Goal: Task Accomplishment & Management: Manage account settings

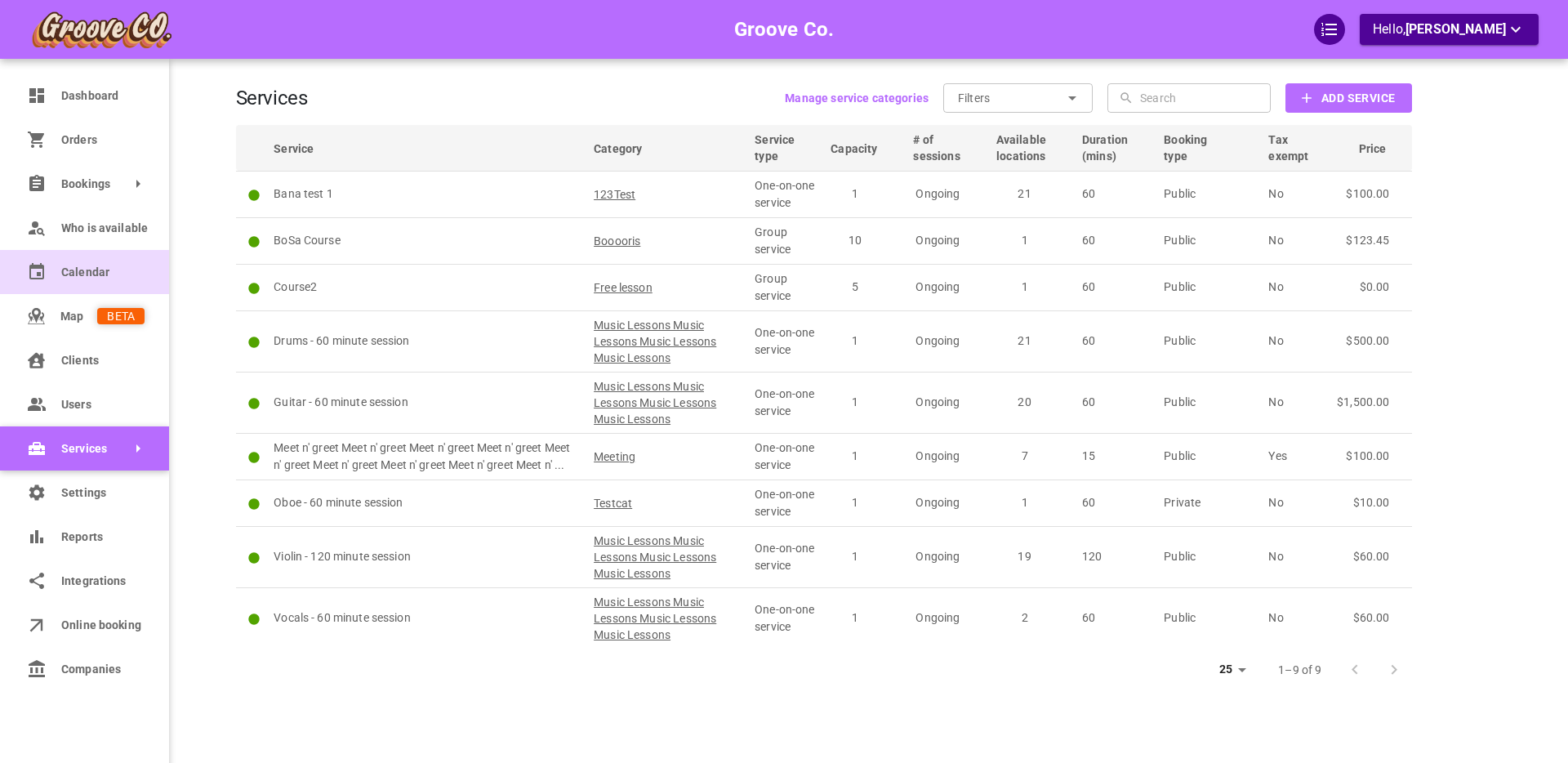
click at [69, 274] on span "Calendar" at bounding box center [103, 273] width 83 height 17
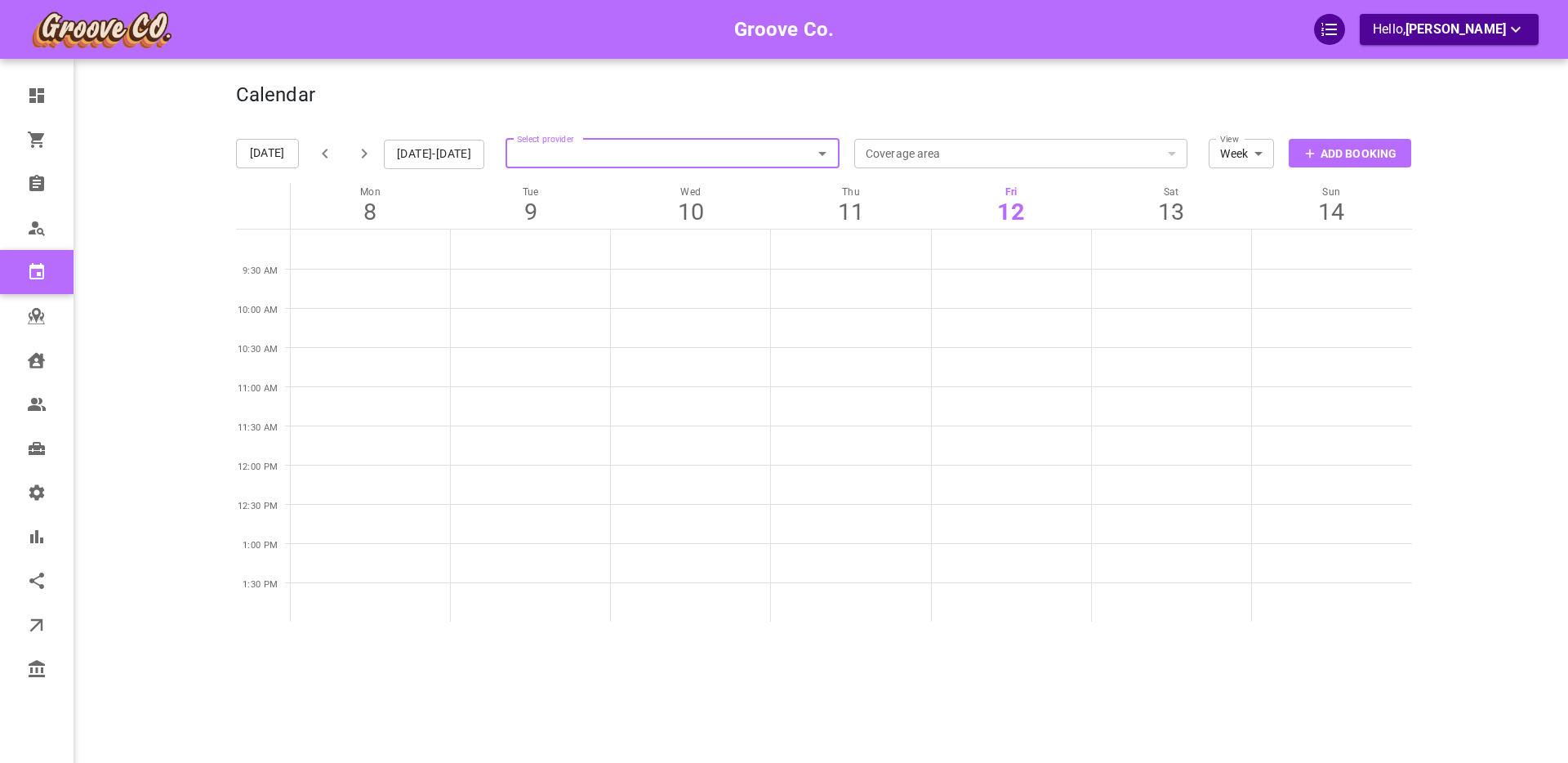
drag, startPoint x: 525, startPoint y: 139, endPoint x: 536, endPoint y: 146, distance: 13.0
click at [525, 139] on label "Select provider" at bounding box center [545, 135] width 57 height 18
click at [525, 139] on input "Select provider" at bounding box center [673, 153] width 334 height 36
click at [548, 151] on input "Select provider" at bounding box center [673, 153] width 334 height 36
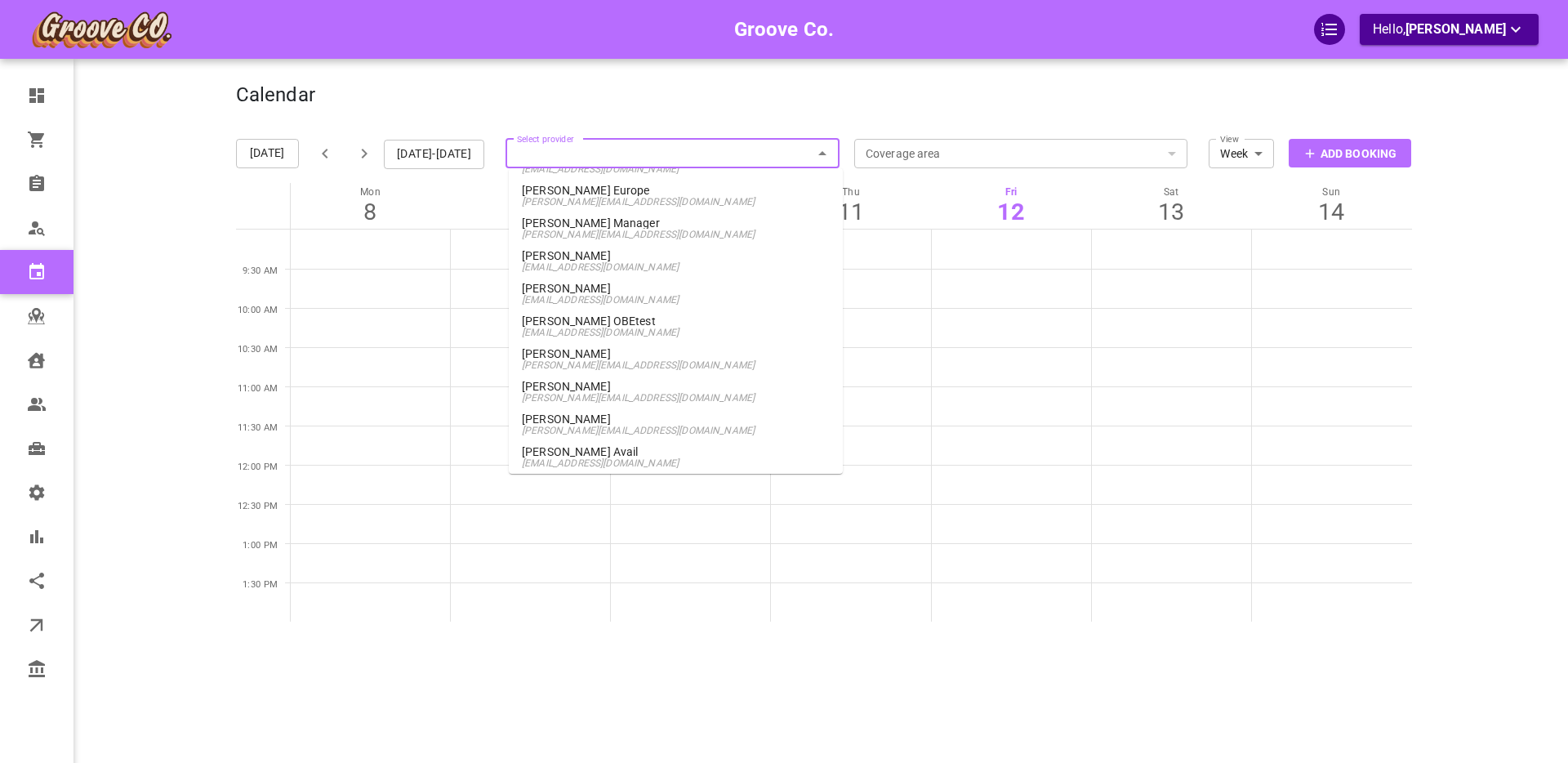
scroll to position [1046, 0]
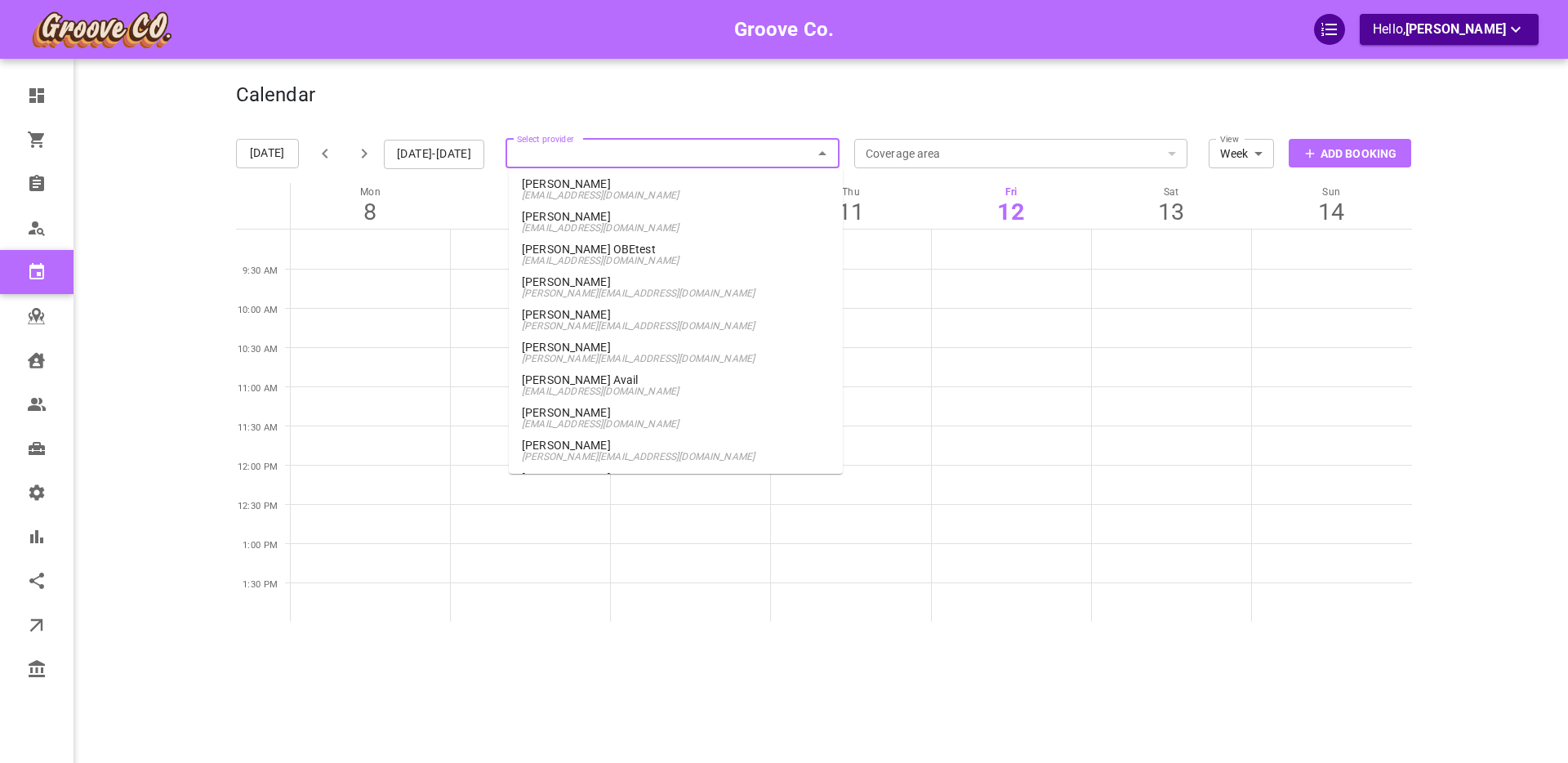
click at [662, 287] on span "[PERSON_NAME][EMAIL_ADDRESS][DOMAIN_NAME]" at bounding box center [675, 293] width 308 height 12
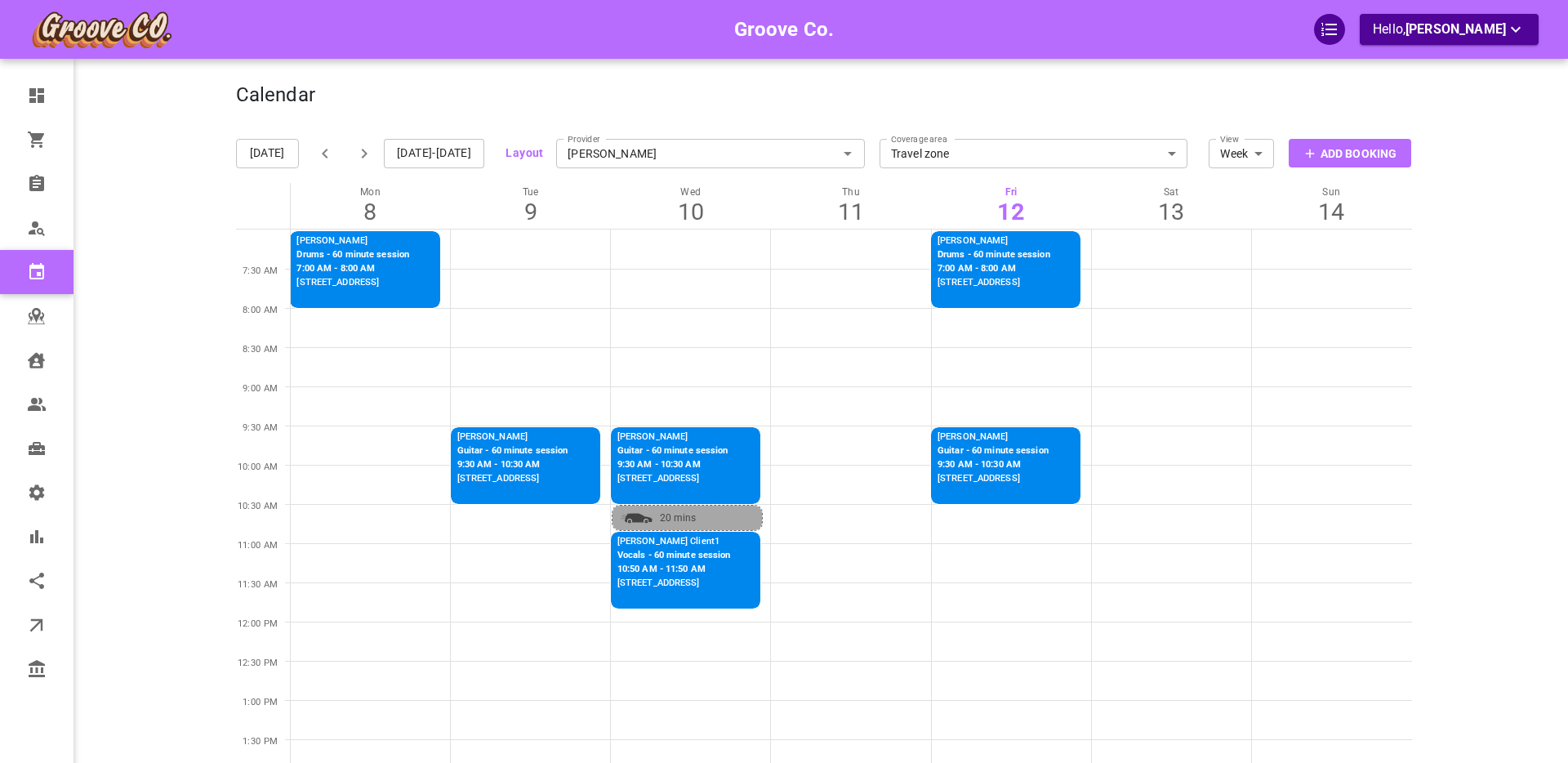
click at [444, 151] on button "[DATE]-[DATE]" at bounding box center [433, 153] width 100 height 29
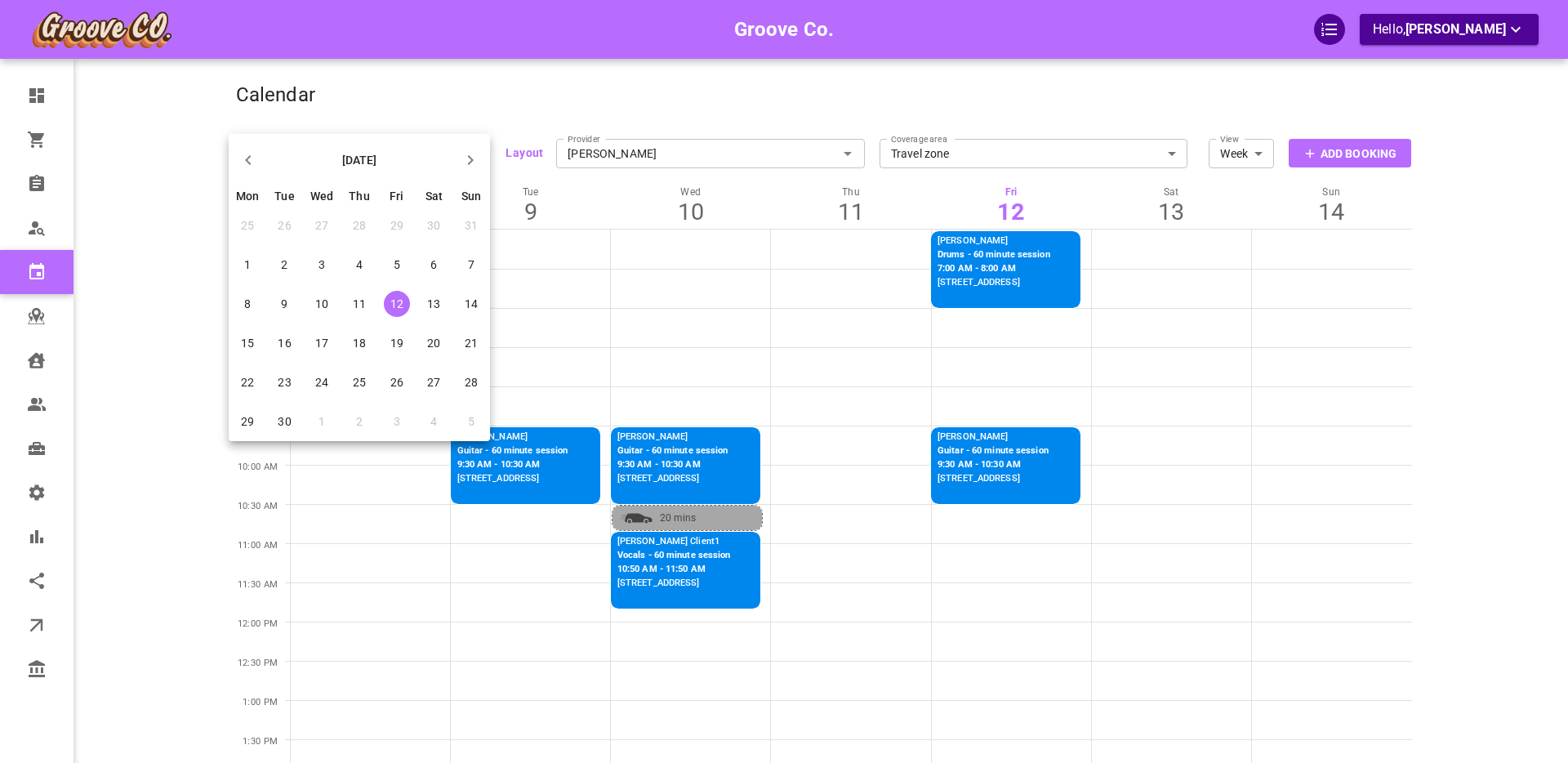
click at [399, 345] on span "19" at bounding box center [396, 343] width 13 height 13
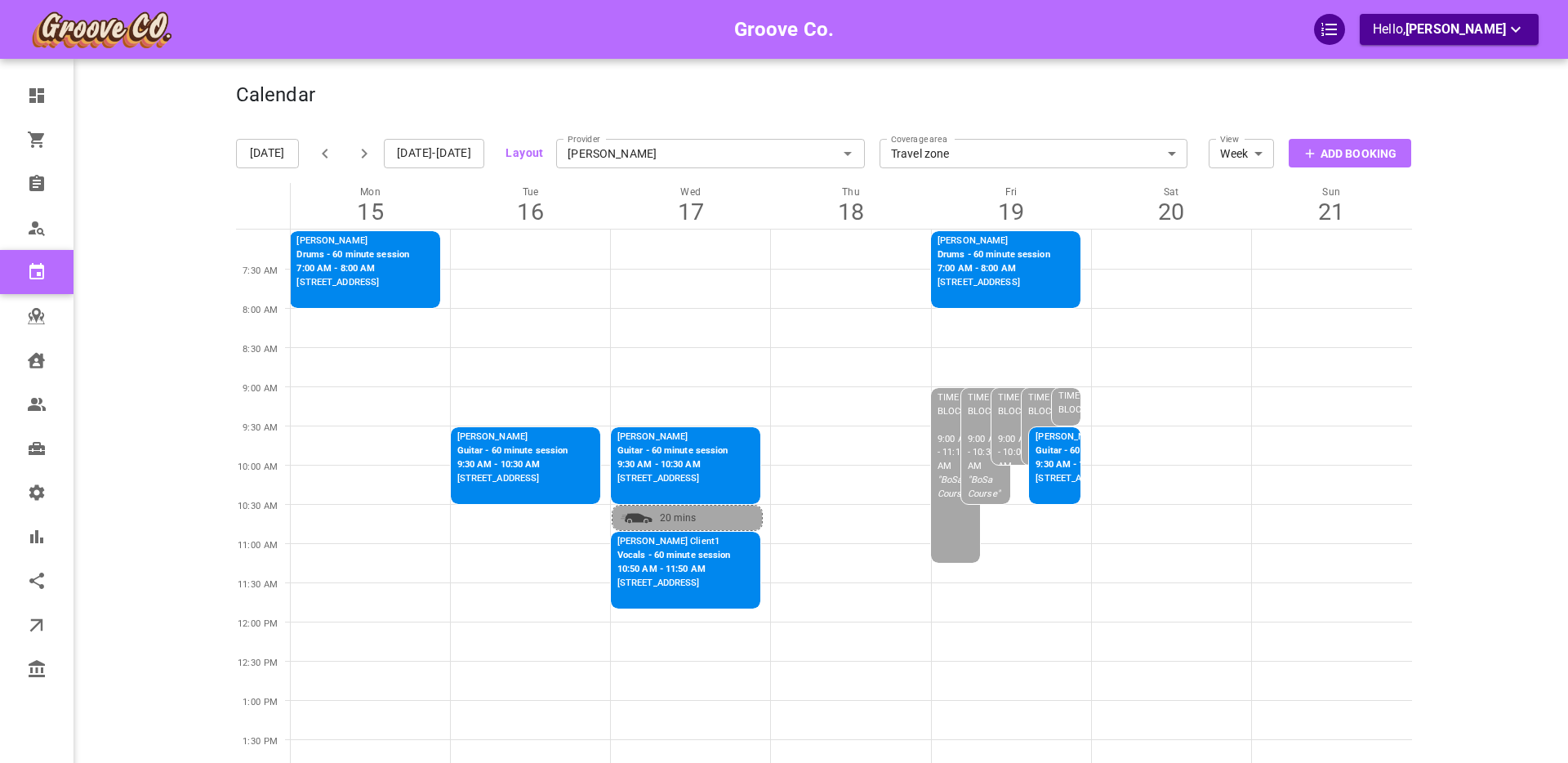
click at [651, 149] on input "[PERSON_NAME]" at bounding box center [711, 153] width 309 height 36
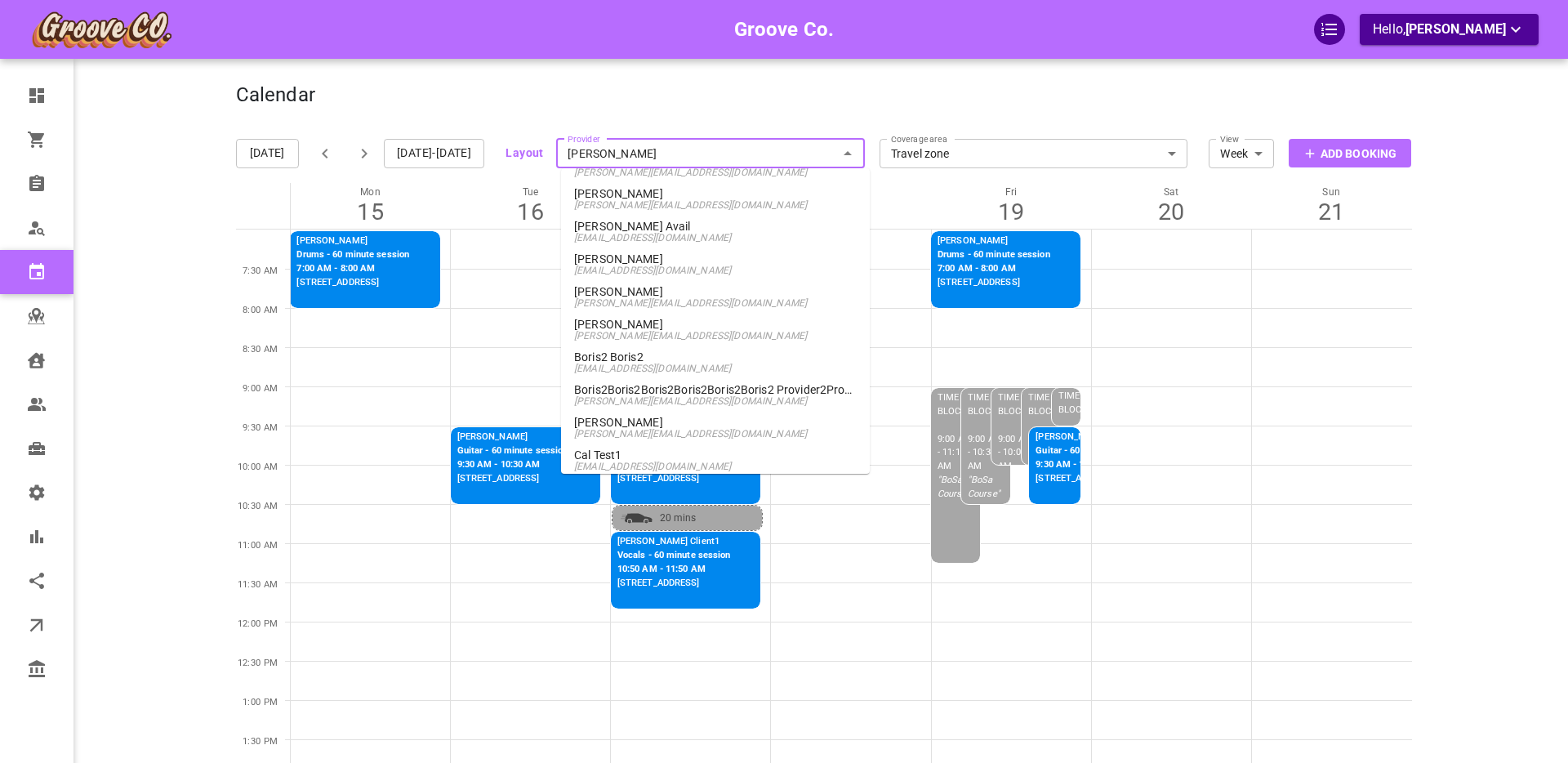
scroll to position [1220, 0]
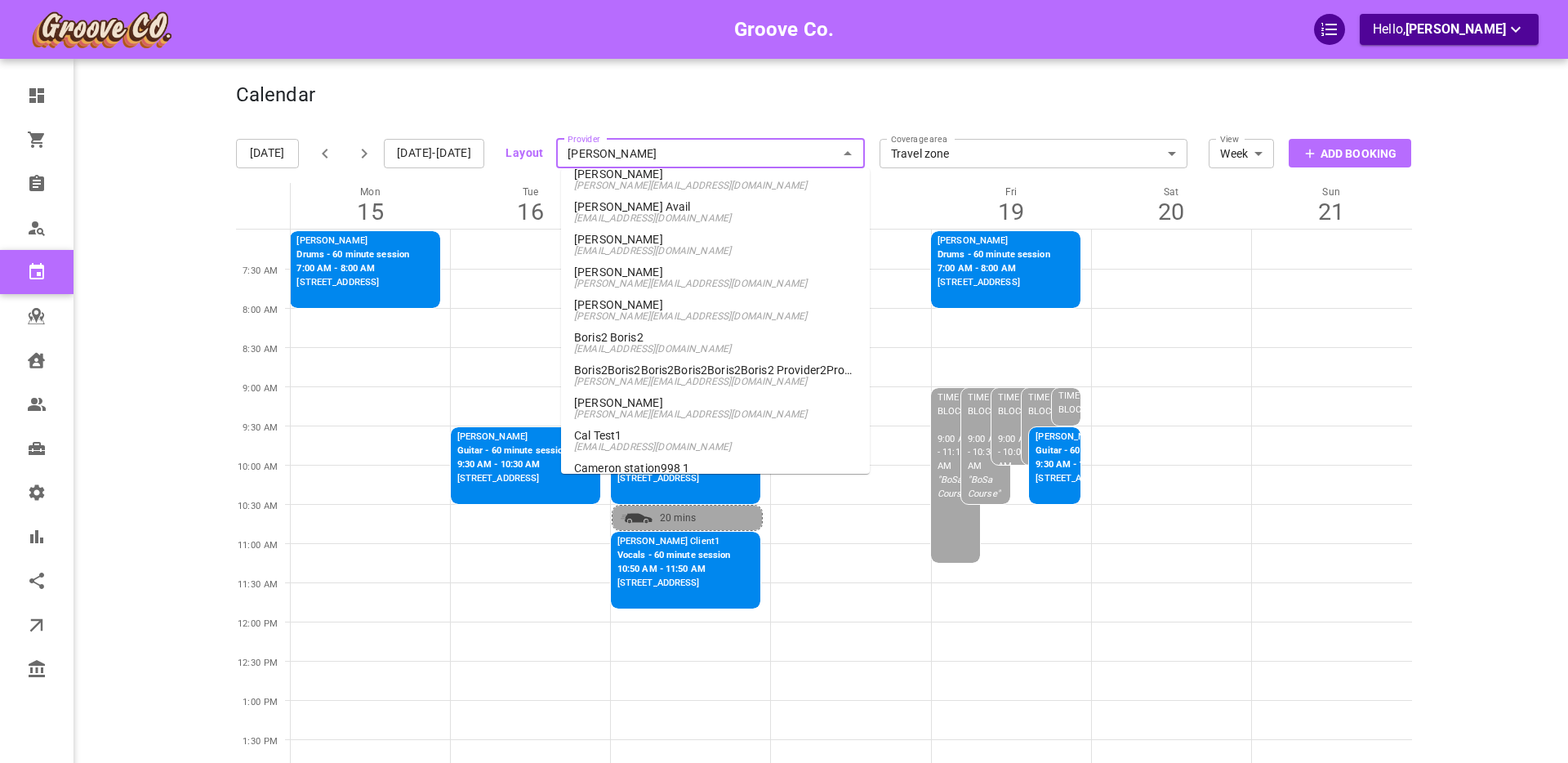
click at [629, 311] on span "[PERSON_NAME][EMAIL_ADDRESS][DOMAIN_NAME]" at bounding box center [715, 316] width 283 height 12
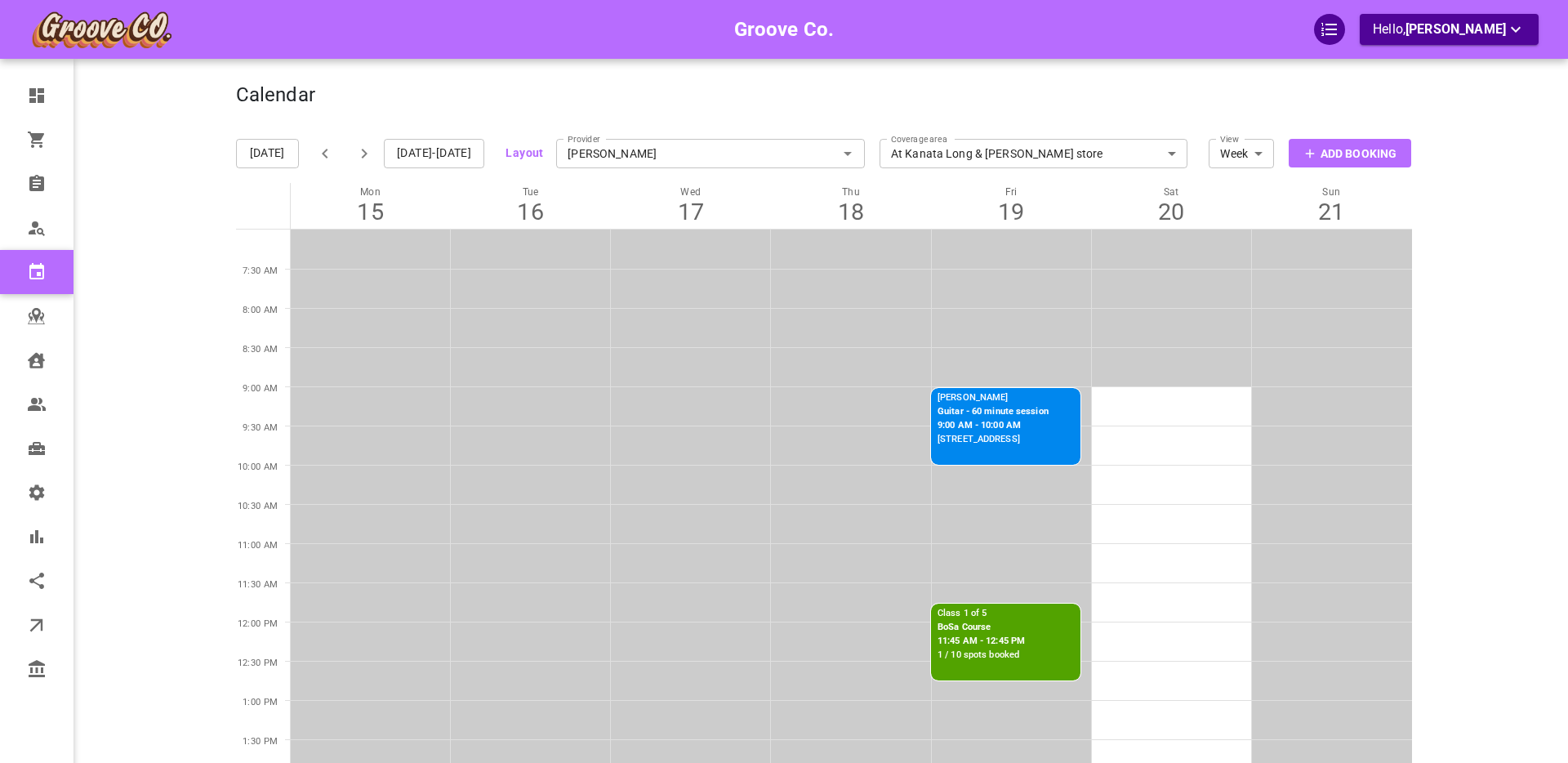
click at [990, 631] on p "BoSa Course" at bounding box center [982, 627] width 87 height 14
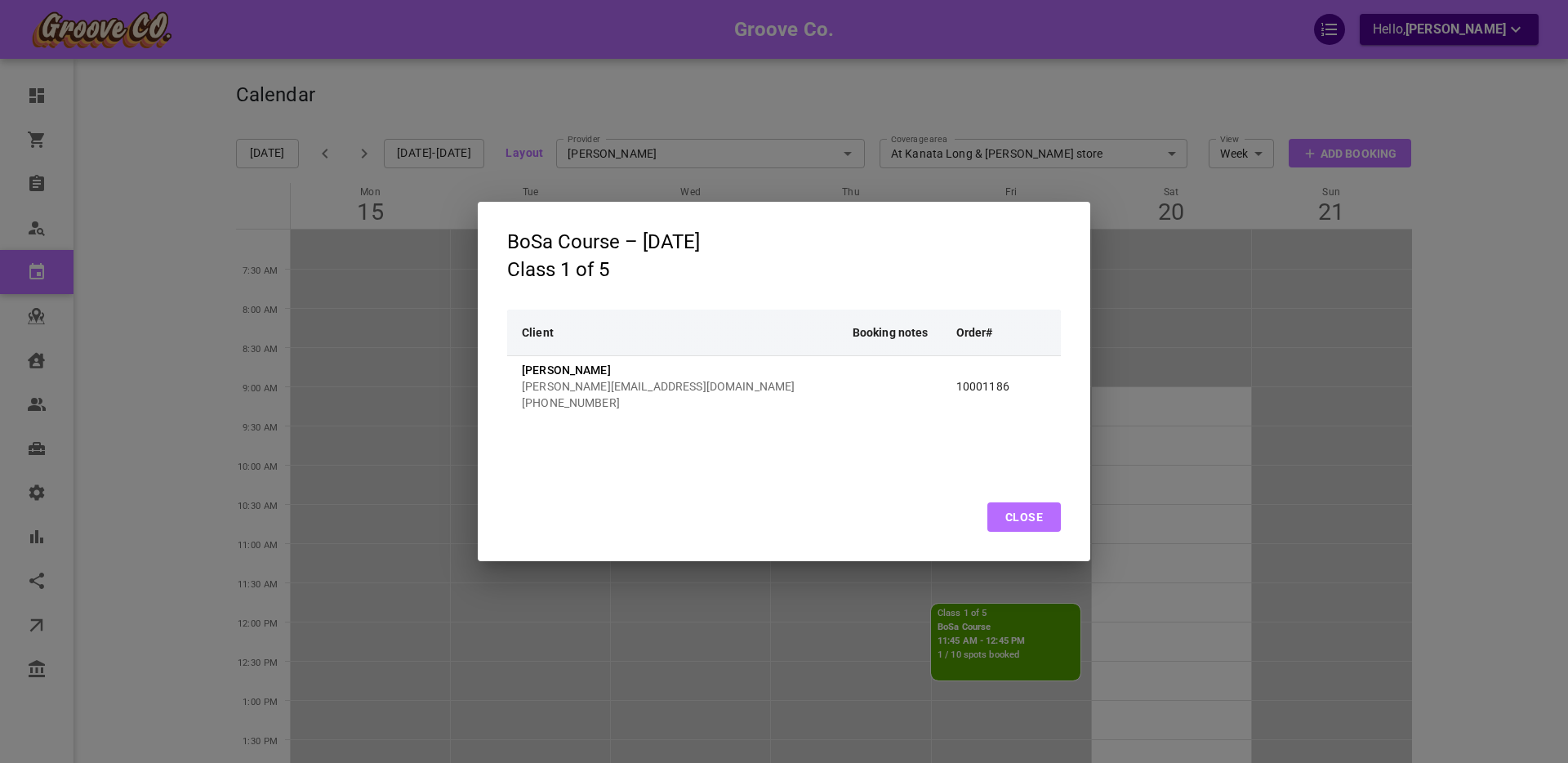
click at [1025, 519] on button "Close" at bounding box center [1024, 516] width 74 height 29
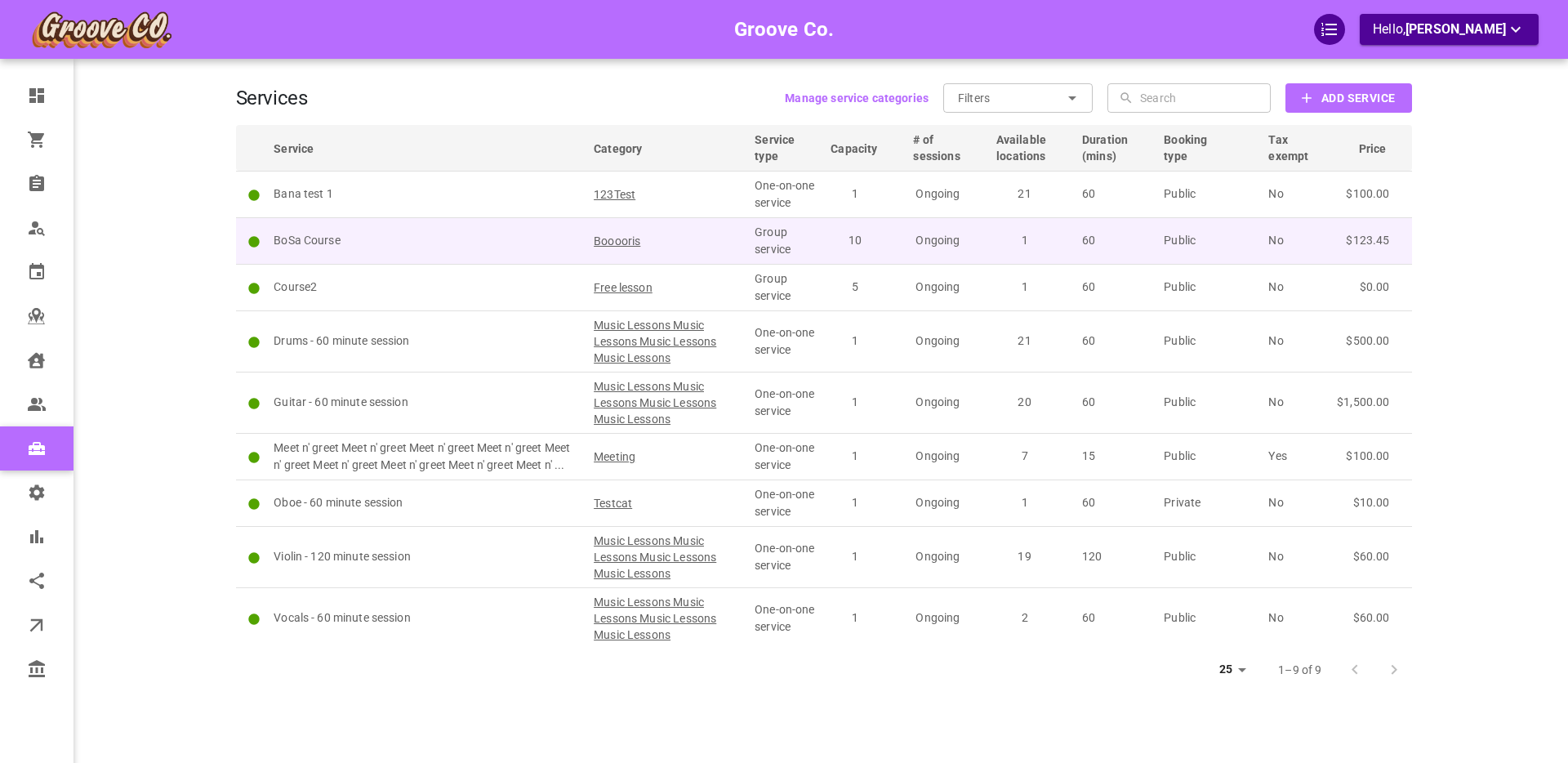
click at [400, 239] on p "BoSa Course" at bounding box center [426, 241] width 306 height 17
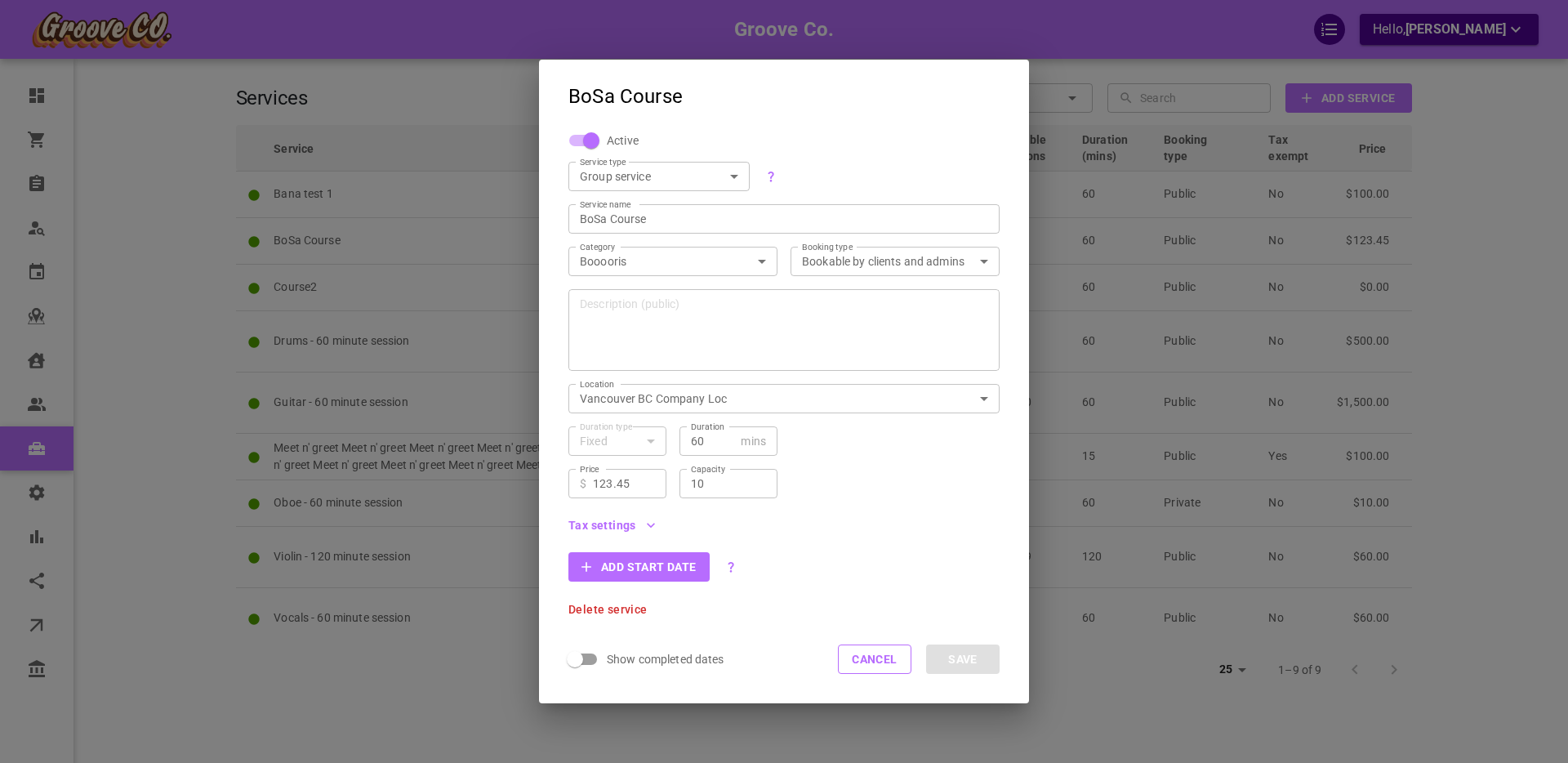
click at [712, 493] on div "10 Capacity" at bounding box center [728, 483] width 98 height 29
click at [701, 481] on input "10" at bounding box center [728, 482] width 75 height 17
click at [699, 482] on input "10" at bounding box center [728, 482] width 75 height 17
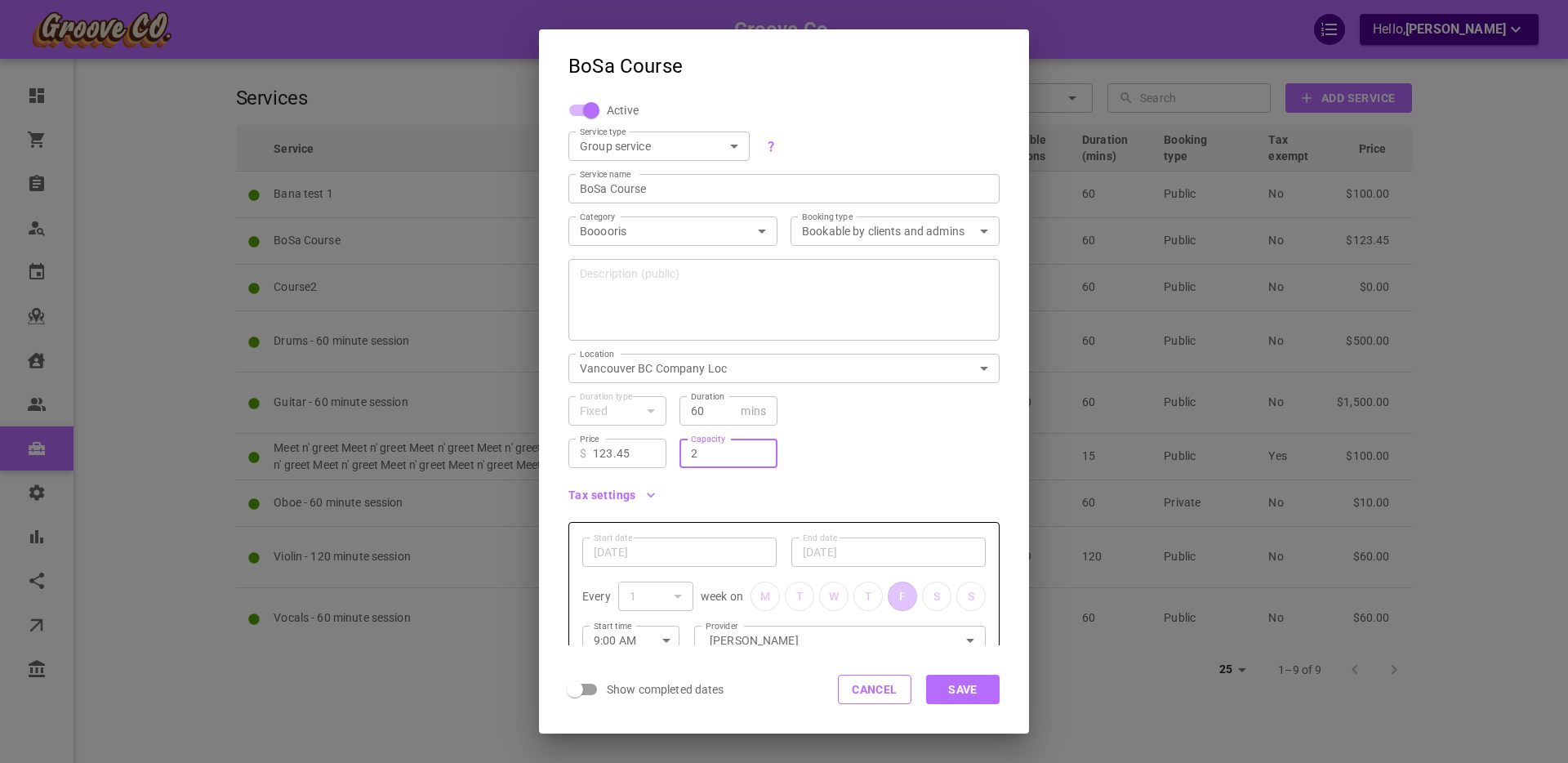
type input "2"
click at [834, 468] on div "Tax settings" at bounding box center [778, 488] width 445 height 41
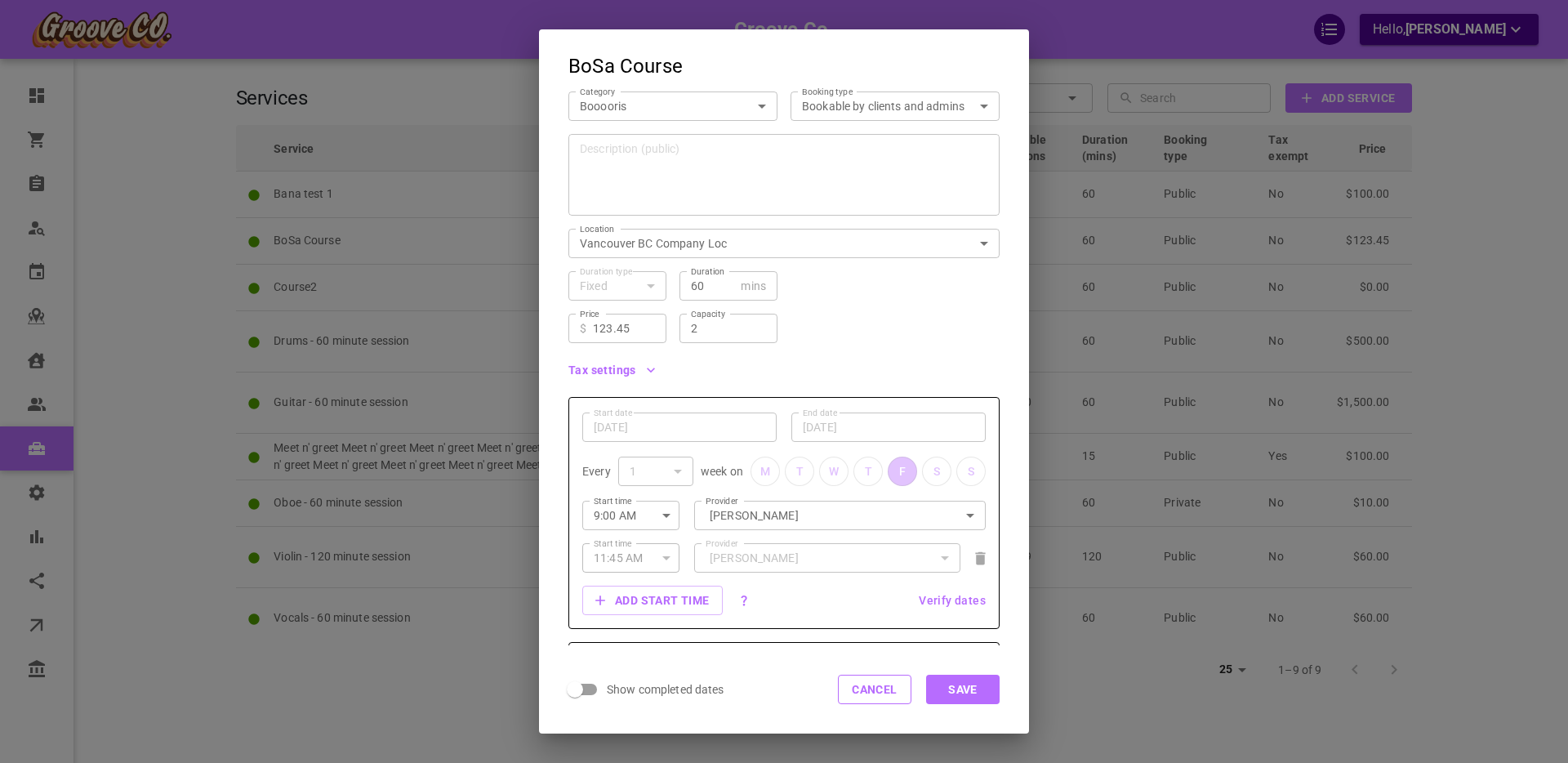
scroll to position [126, 0]
click at [947, 680] on button "Save" at bounding box center [963, 689] width 74 height 29
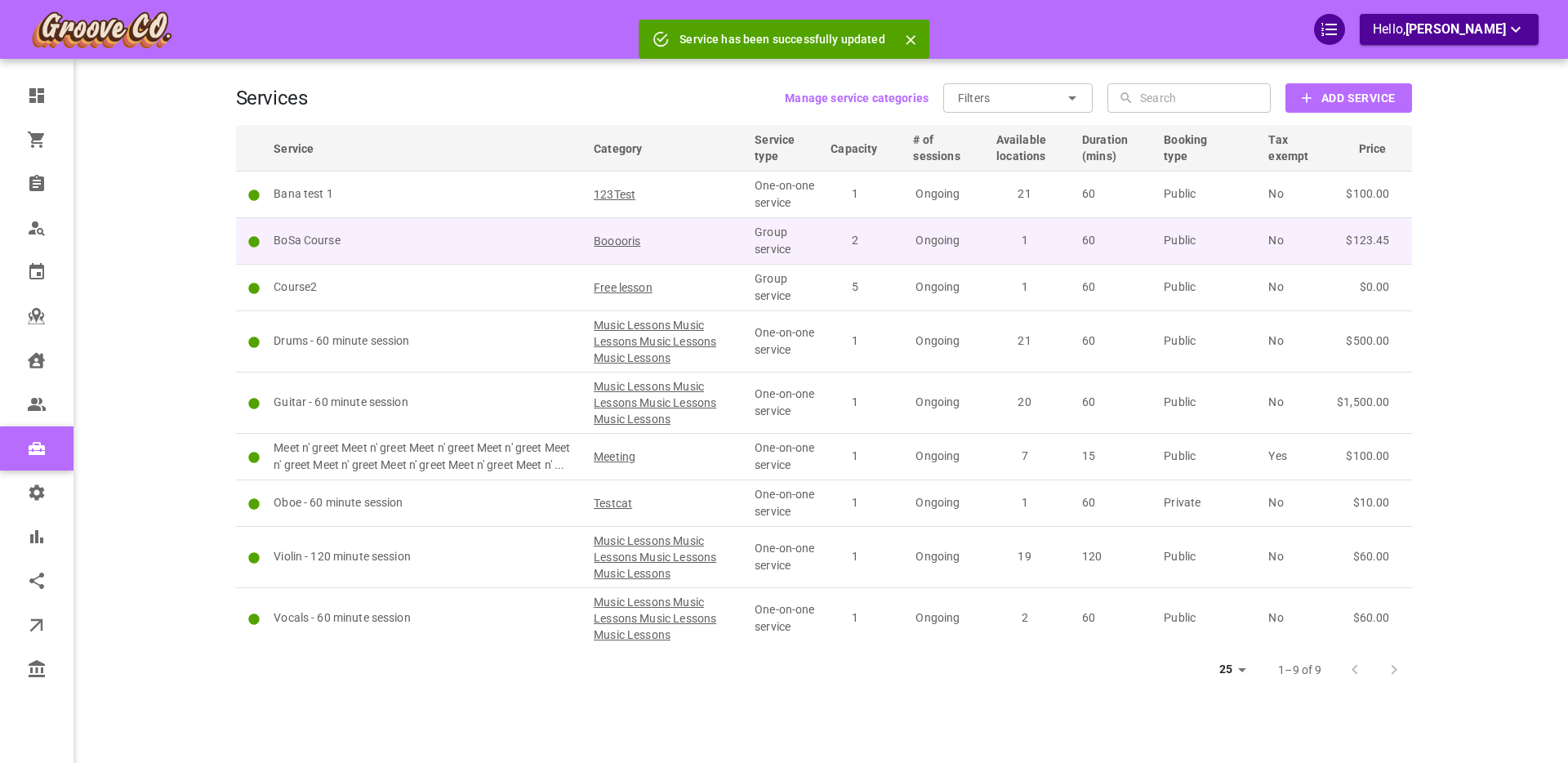
click at [448, 234] on p "BoSa Course" at bounding box center [426, 241] width 306 height 17
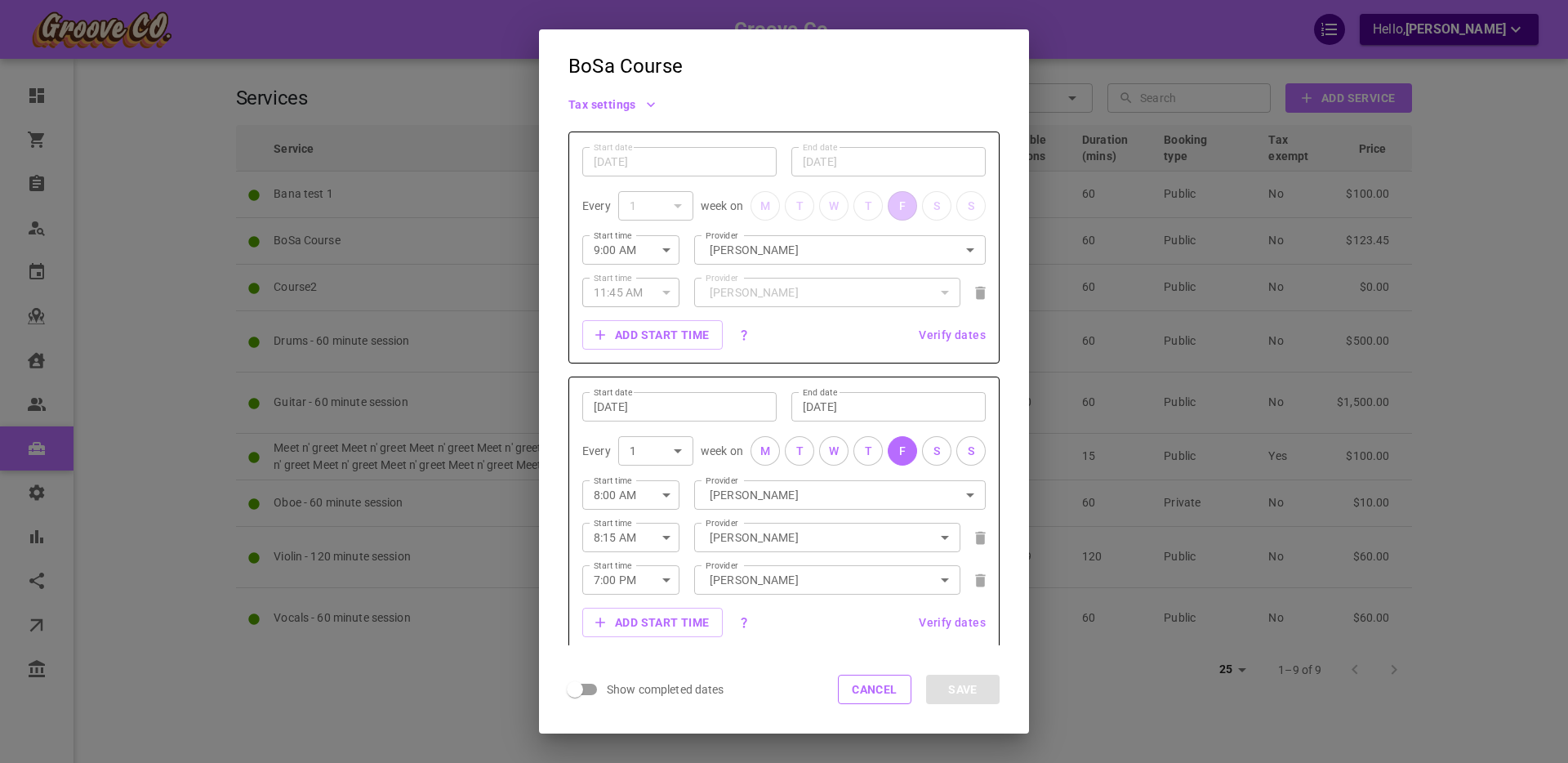
scroll to position [398, 0]
click at [868, 691] on button "Cancel" at bounding box center [875, 689] width 74 height 29
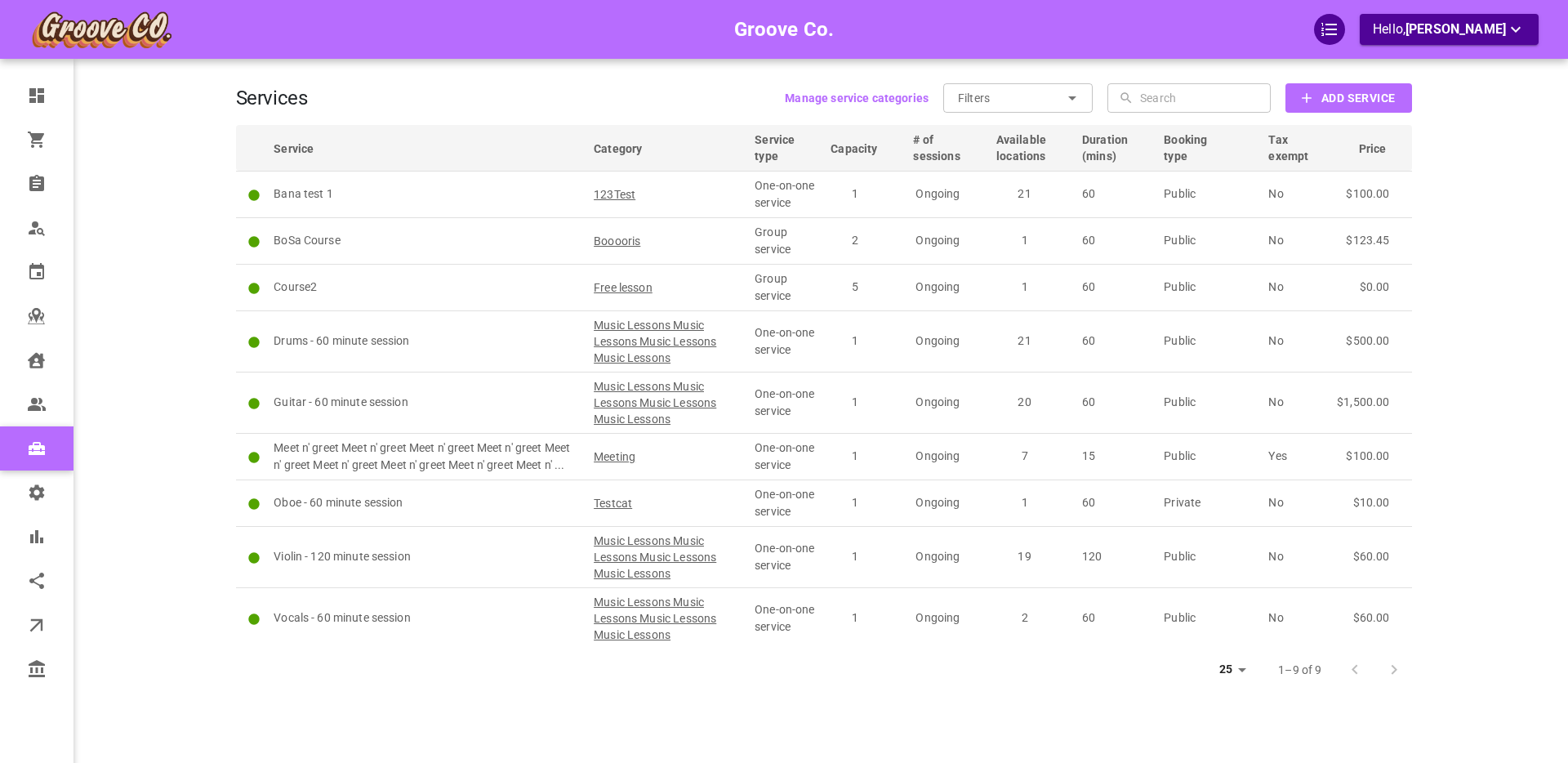
click at [1318, 105] on button "Add Service" at bounding box center [1349, 98] width 126 height 29
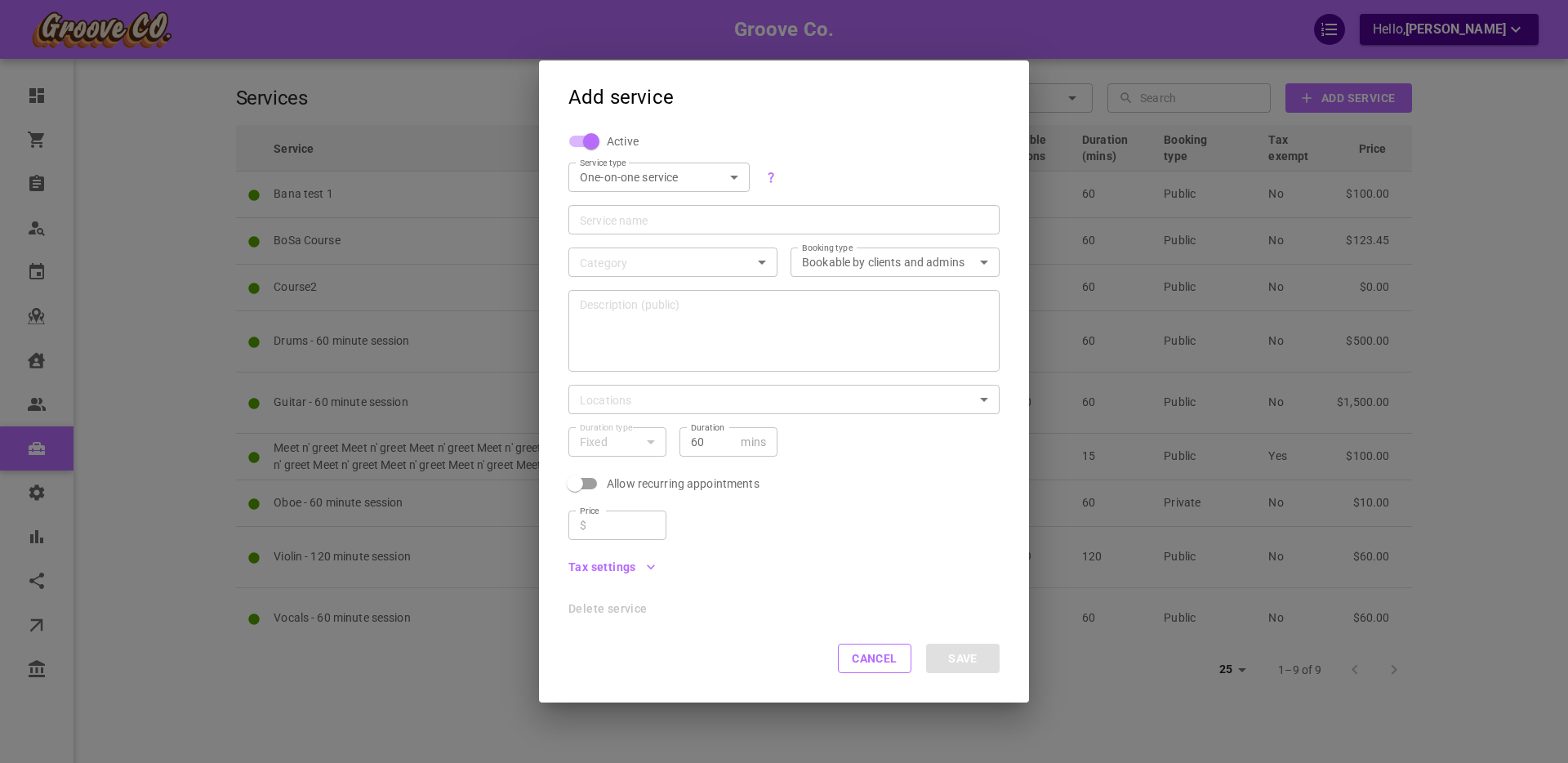
click at [707, 182] on body "Groove Co. Hello, Boris Sandford Dashboard Orders Bookings Who is available Cal…" at bounding box center [784, 431] width 1568 height 863
click at [685, 237] on li "Group service" at bounding box center [658, 232] width 182 height 27
type input "GROUP"
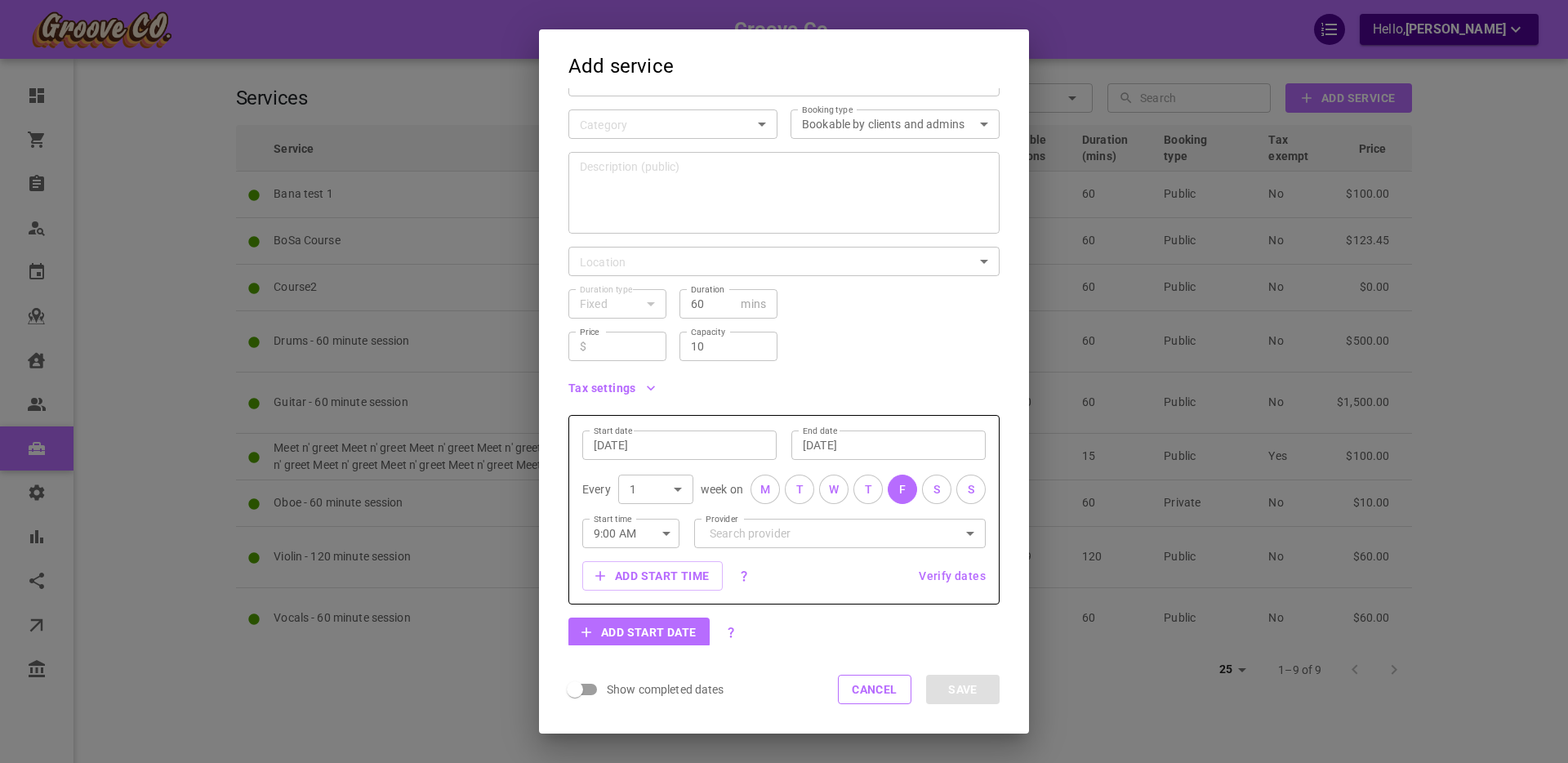
scroll to position [143, 0]
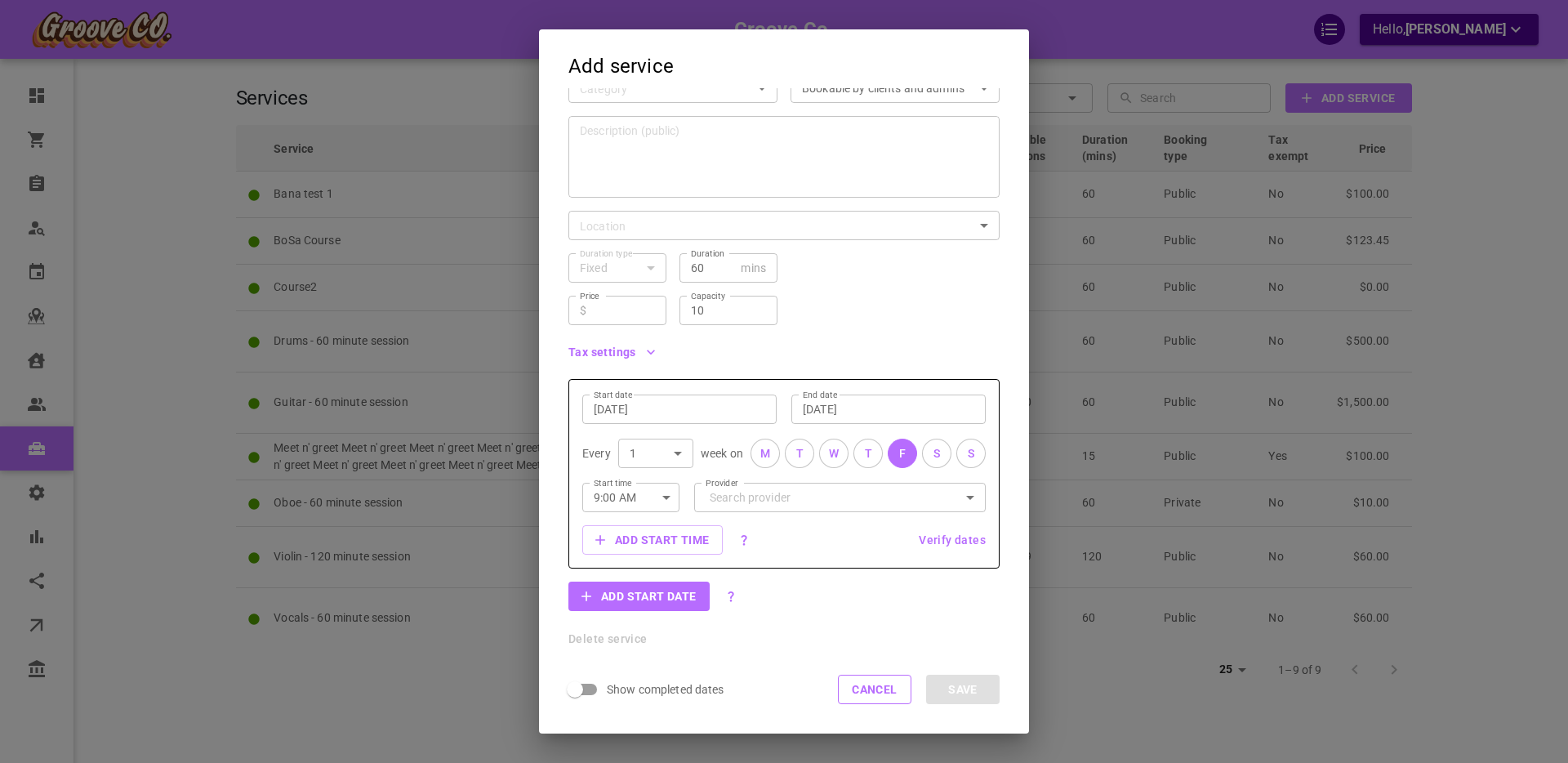
click at [667, 410] on input "Sep 12, 2025" at bounding box center [679, 409] width 172 height 17
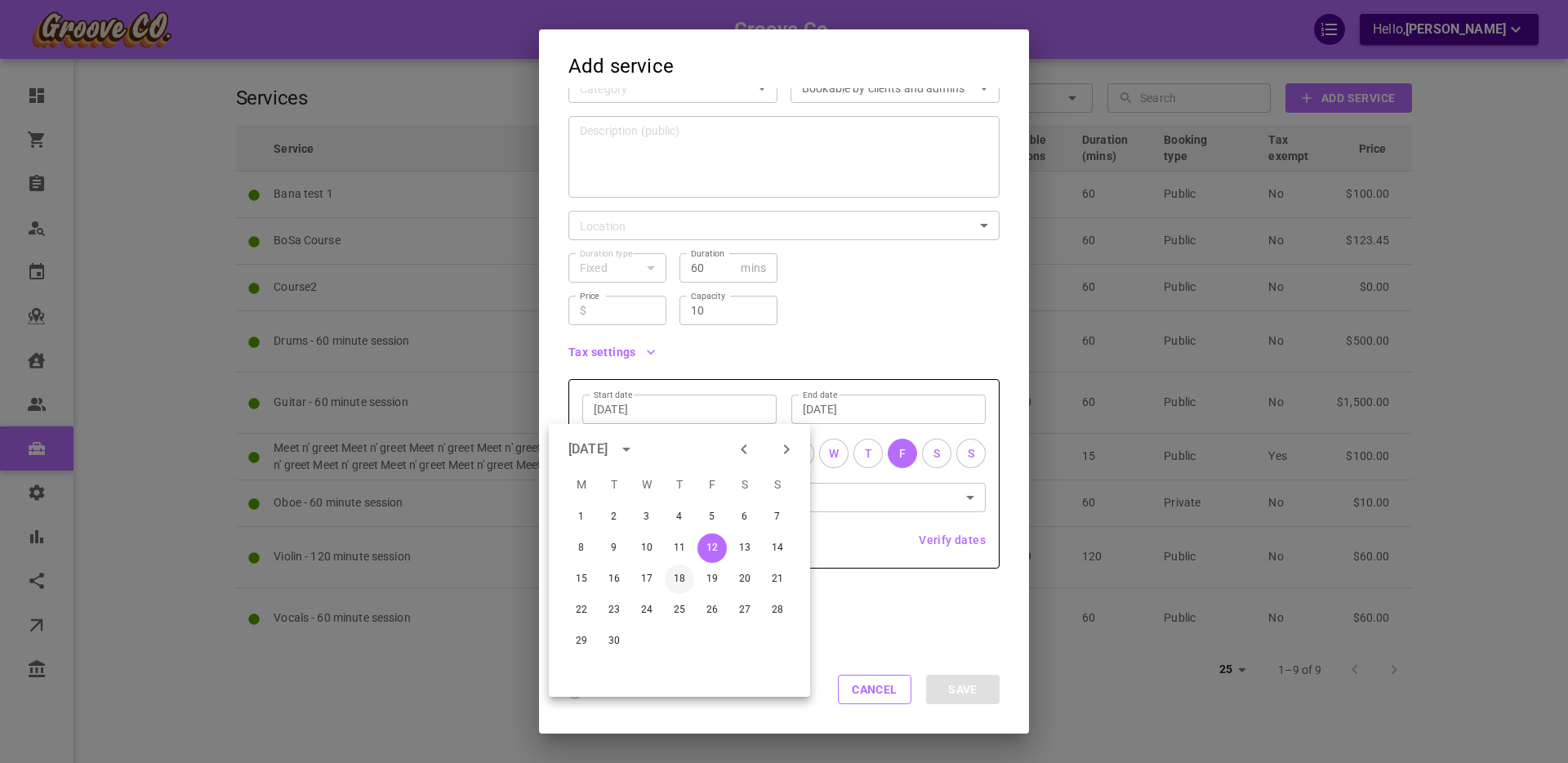
click at [679, 581] on button "18" at bounding box center [680, 579] width 29 height 29
type input "Sep 18, 2025"
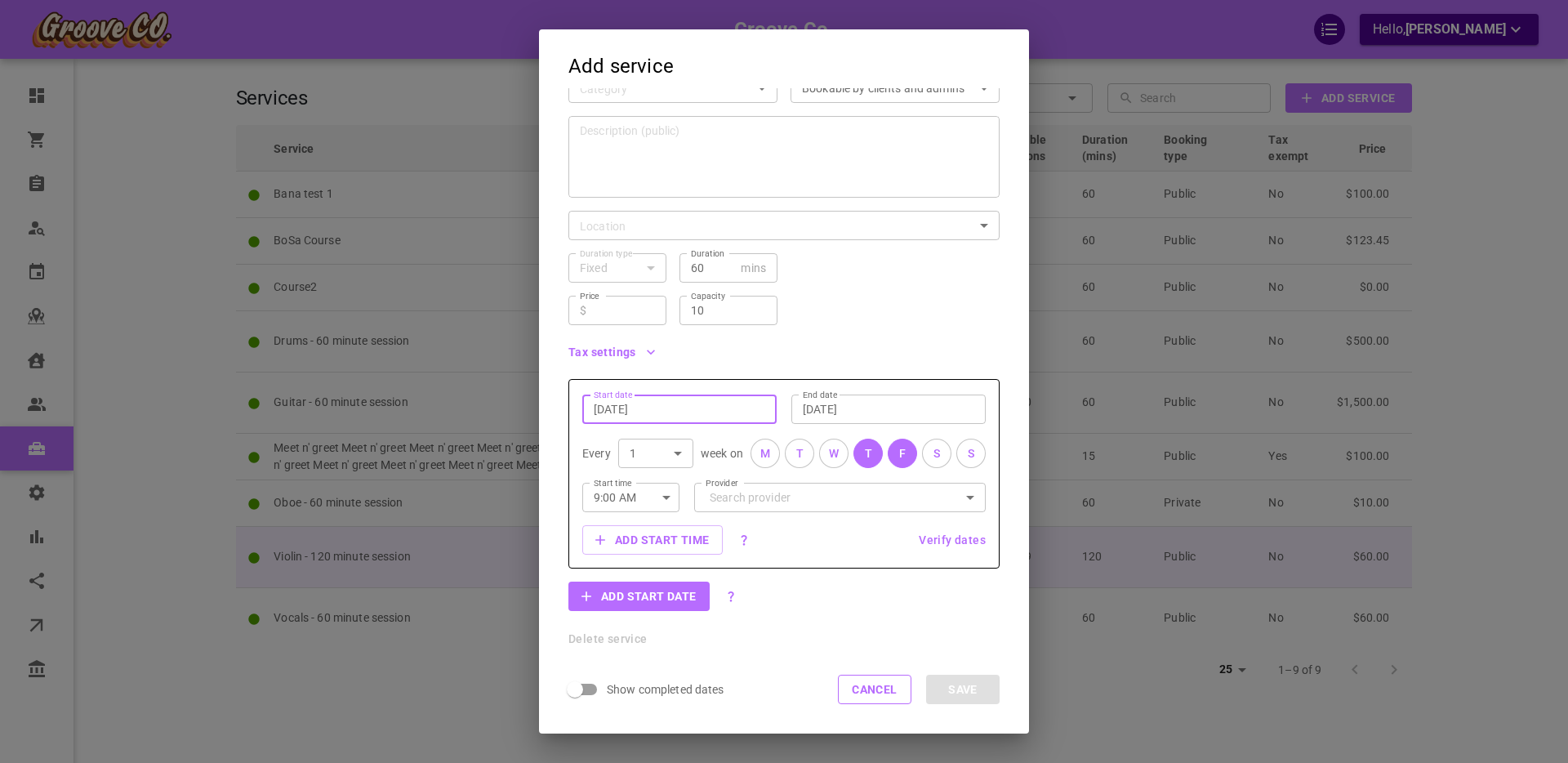
drag, startPoint x: 881, startPoint y: 680, endPoint x: 851, endPoint y: 573, distance: 111.1
click at [881, 680] on button "Cancel" at bounding box center [875, 689] width 74 height 29
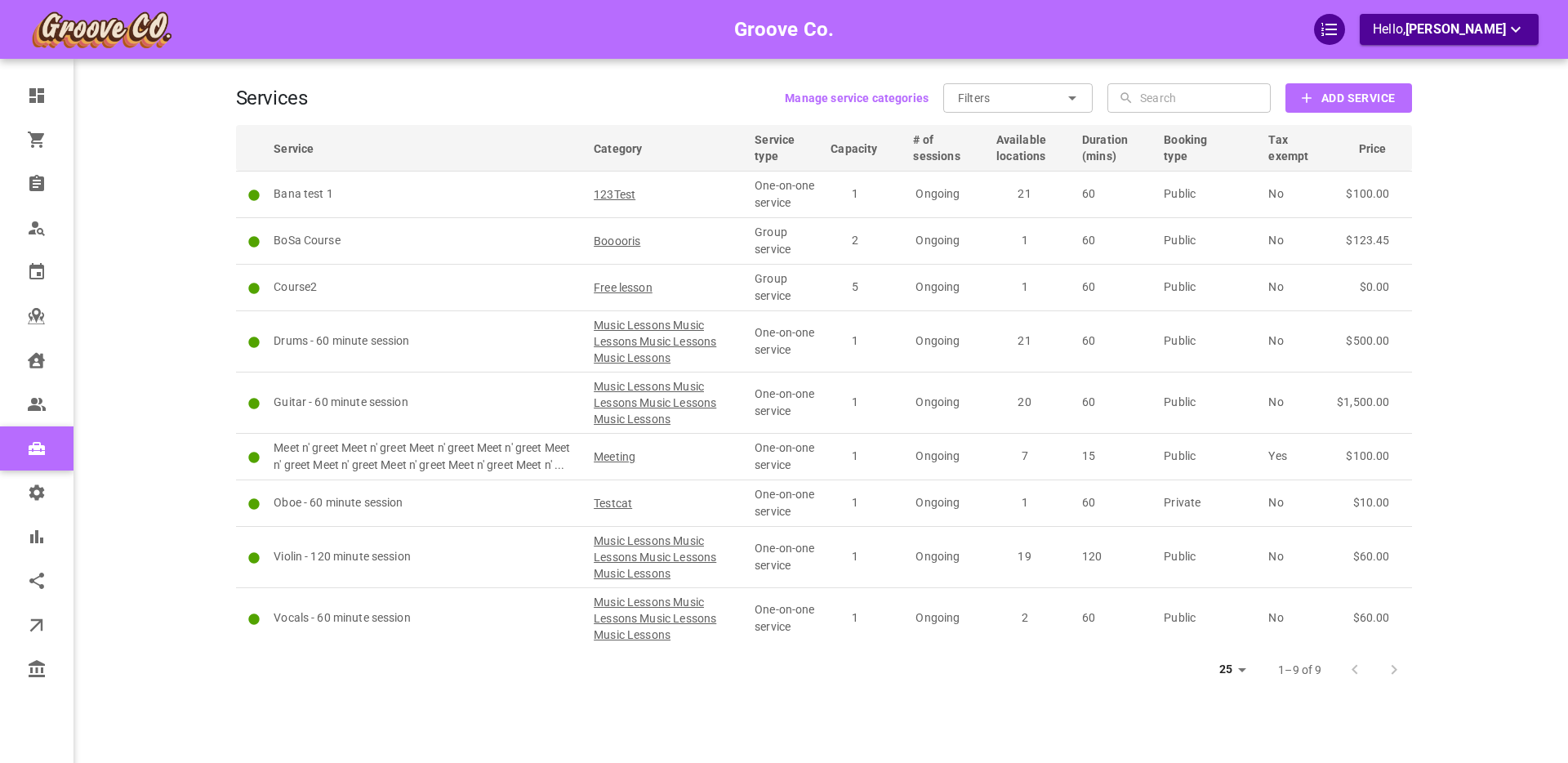
click at [851, 103] on b "Manage service categories" at bounding box center [856, 97] width 144 height 13
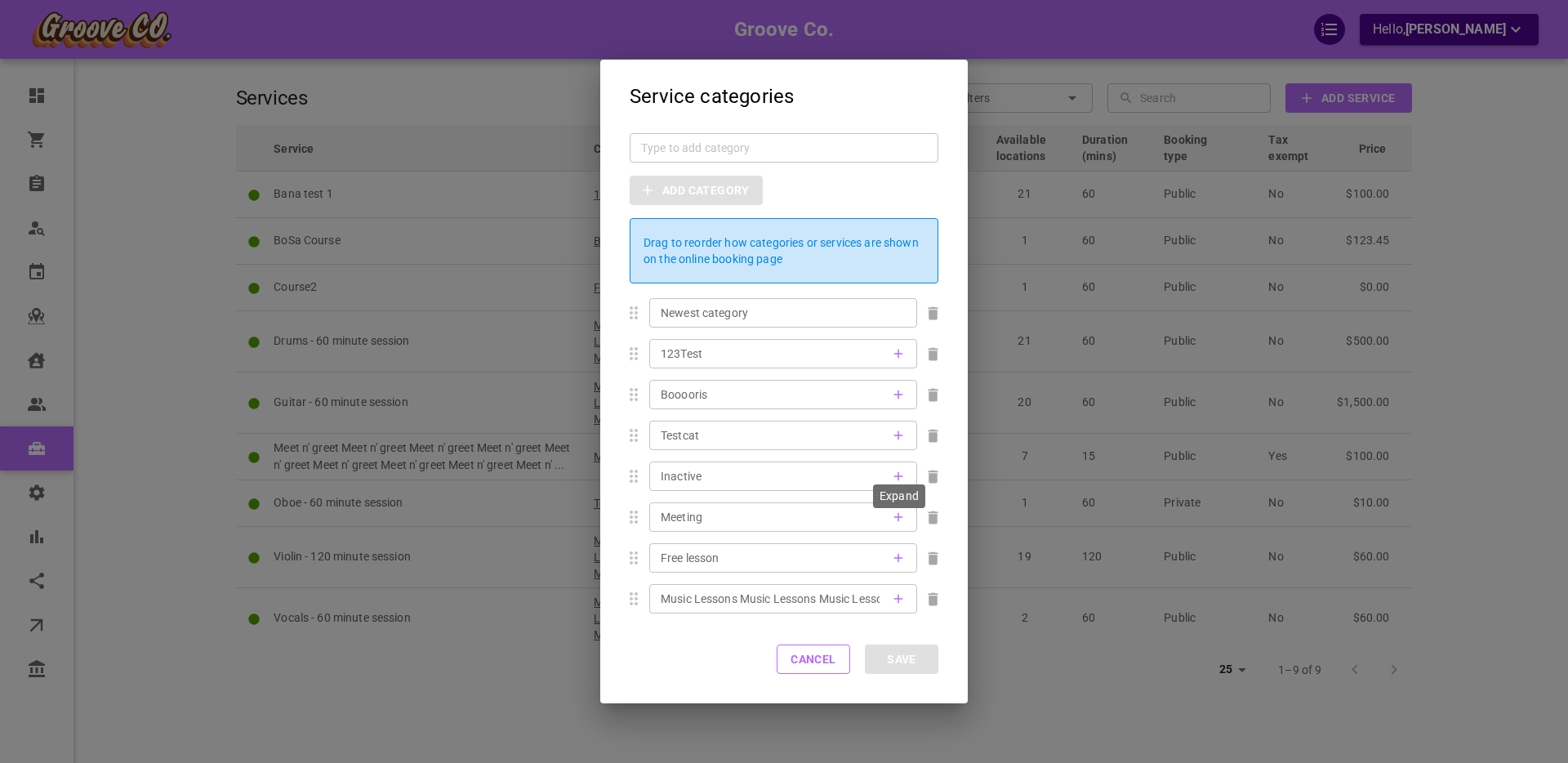
click at [896, 514] on icon "Expand" at bounding box center [898, 516] width 15 height 15
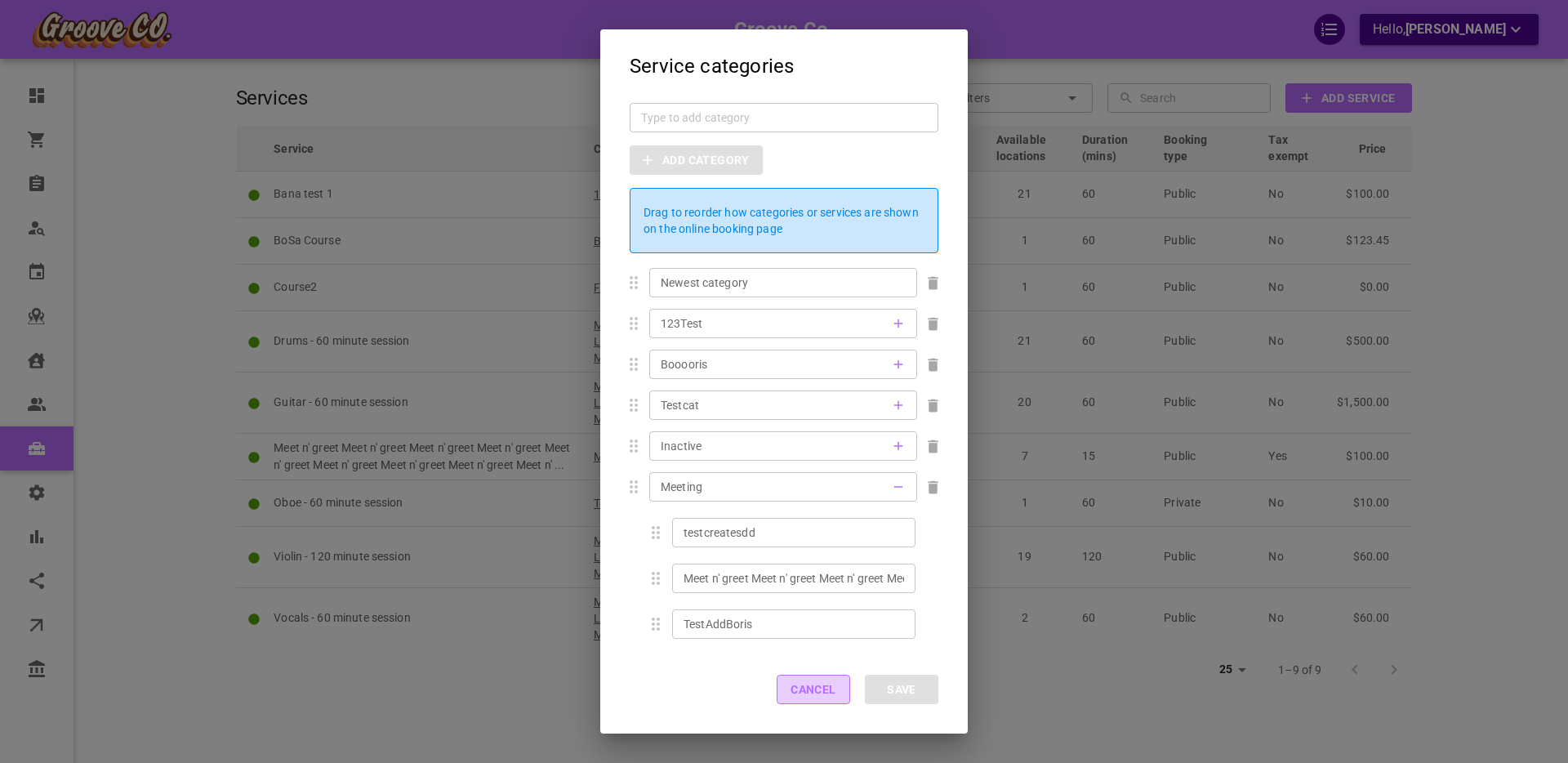
click at [829, 681] on button "Cancel" at bounding box center [814, 689] width 74 height 29
